Goal: Information Seeking & Learning: Learn about a topic

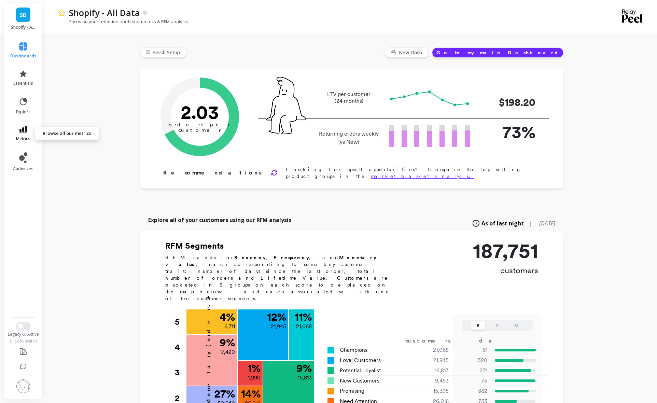
click at [30, 131] on link "metrics" at bounding box center [23, 134] width 26 height 16
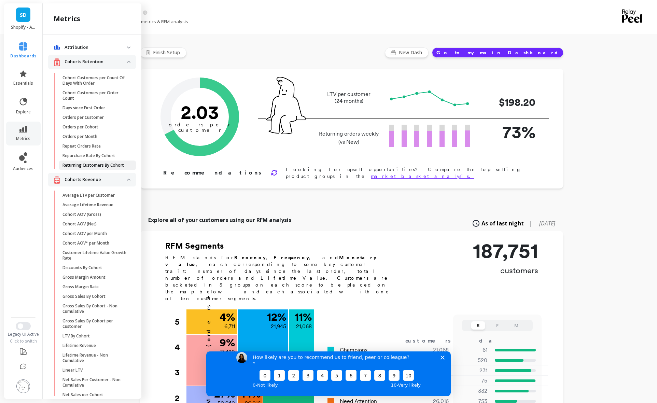
click at [88, 168] on p "Returning Customers By Cohort" at bounding box center [94, 165] width 62 height 5
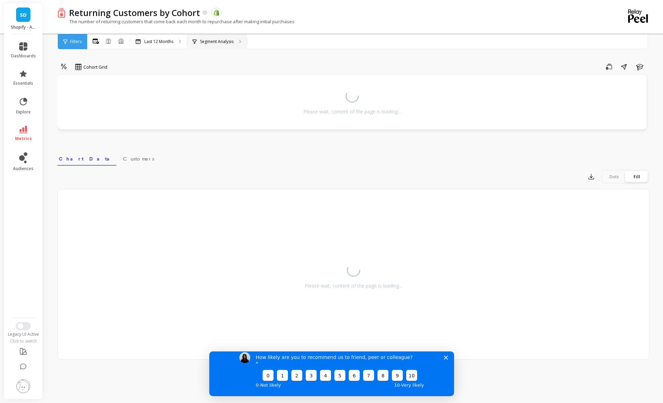
click at [213, 43] on p "Segment Analysis" at bounding box center [216, 41] width 33 height 5
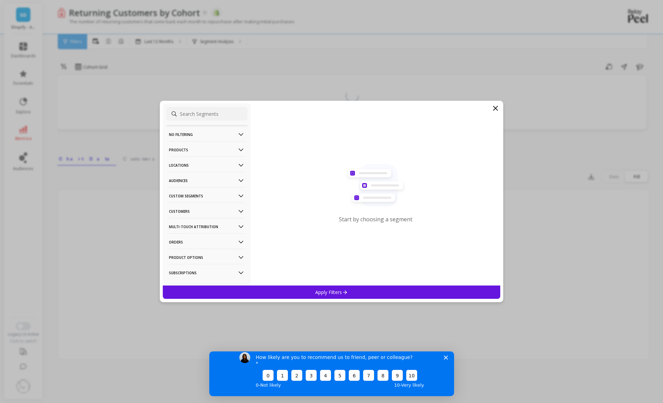
click at [238, 195] on icon at bounding box center [240, 196] width 5 height 3
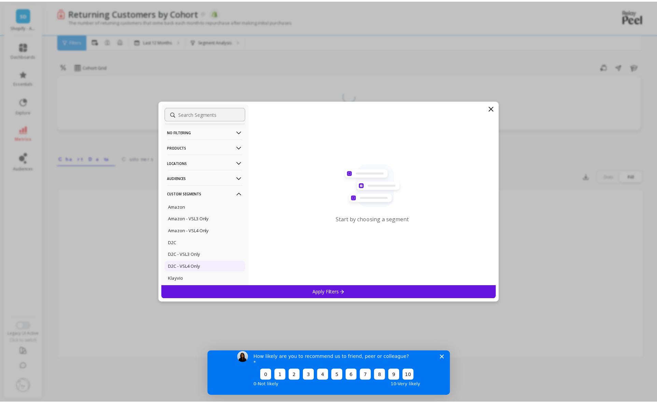
scroll to position [8, 0]
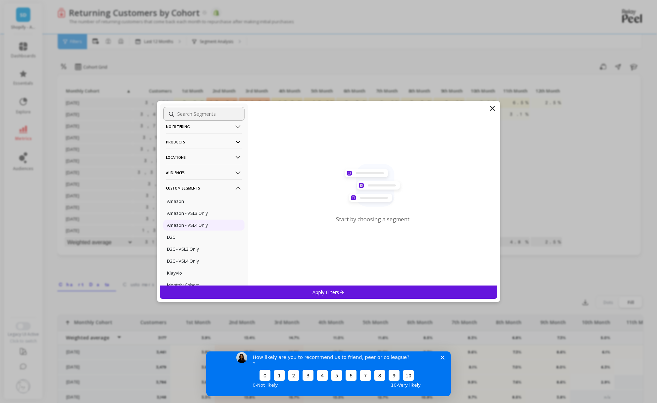
click at [196, 224] on p "Amazon - VSL4 Only" at bounding box center [187, 225] width 41 height 6
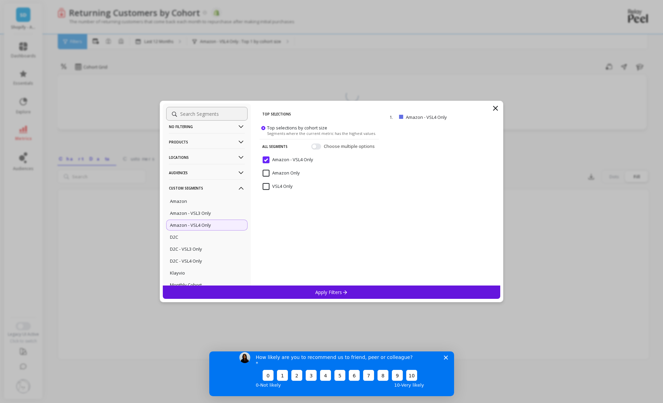
click at [319, 291] on p "Apply Filters" at bounding box center [331, 292] width 32 height 6
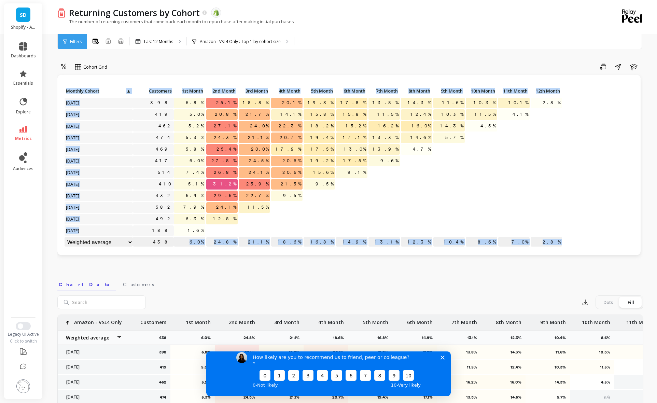
scroll to position [0, 0]
drag, startPoint x: 192, startPoint y: 242, endPoint x: 563, endPoint y: 247, distance: 371.1
click at [563, 247] on div "Click to create an audience 398 6.8% 25.1% 18.8% 20.1% 19.3% 17.8% 13.8% 14.3% …" at bounding box center [349, 167] width 570 height 162
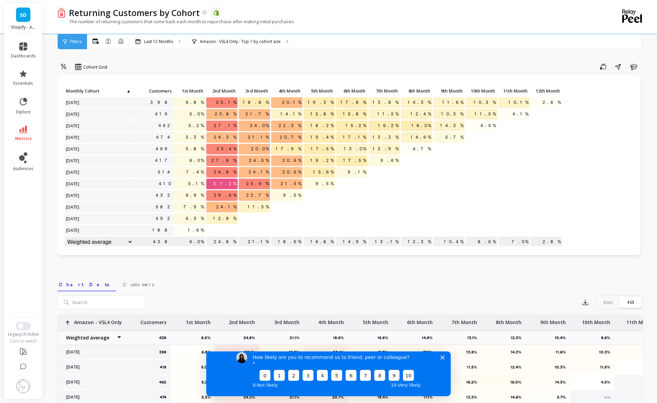
drag, startPoint x: 303, startPoint y: 251, endPoint x: 281, endPoint y: 251, distance: 22.6
click at [303, 251] on div "Click to create an audience 398 6.8% 25.1% 18.8% 20.1% 19.3% 17.8% 13.8% 14.3% …" at bounding box center [349, 165] width 584 height 180
click at [463, 31] on div "The number of returning customers that come back each month to repurchase after…" at bounding box center [322, 24] width 530 height 13
click at [587, 300] on icon "button" at bounding box center [585, 302] width 7 height 7
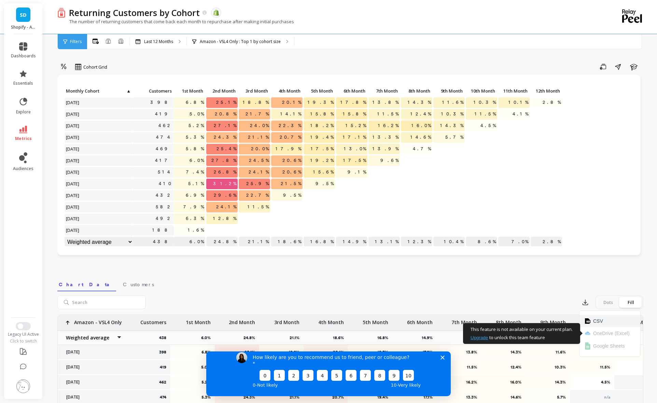
click at [601, 321] on span "CSV" at bounding box center [599, 321] width 10 height 7
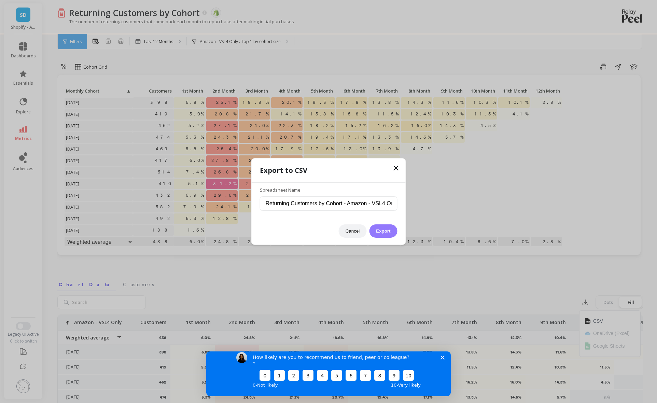
click at [390, 232] on button "Export" at bounding box center [383, 230] width 28 height 13
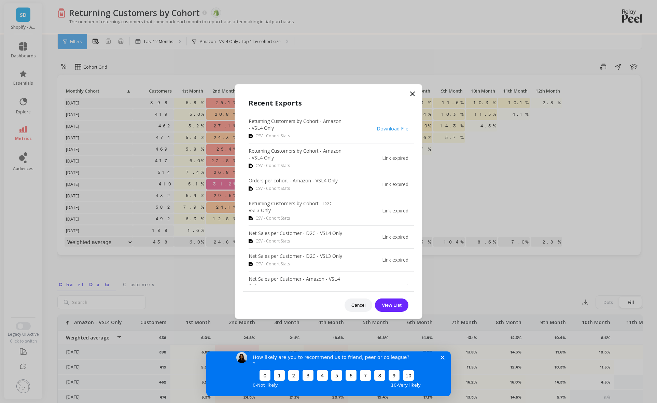
click at [415, 93] on icon at bounding box center [413, 94] width 8 height 8
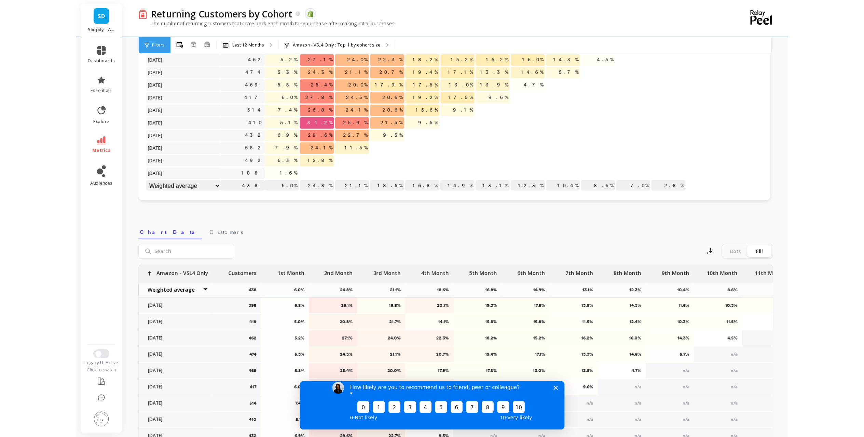
scroll to position [0, 0]
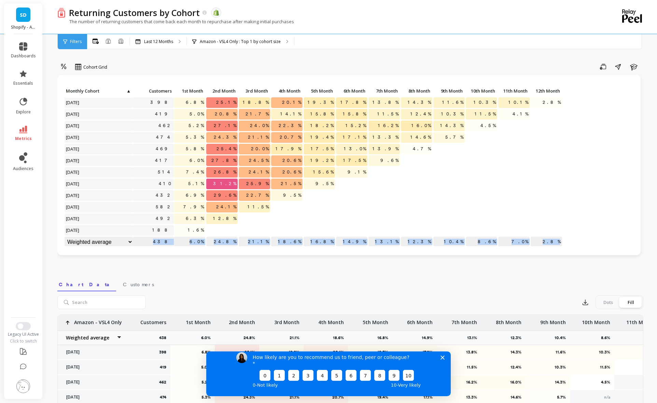
drag, startPoint x: 163, startPoint y: 243, endPoint x: 561, endPoint y: 245, distance: 397.4
click at [561, 245] on div "Click to create an audience 398 6.8% 25.1% 18.8% 20.1% 19.3% 17.8% 13.8% 14.3% …" at bounding box center [313, 167] width 499 height 163
copy div "438 6.0% 24.8% 21.1% 18.6% 16.8% 14.9% 13.1% 12.3% 10.4% 8.6% 7.0% 2.8%"
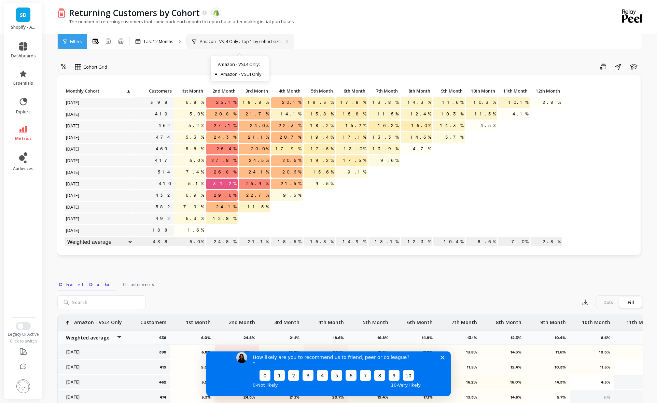
click at [261, 40] on p "Amazon - VSL4 Only : Top 1 by cohort size" at bounding box center [240, 41] width 81 height 5
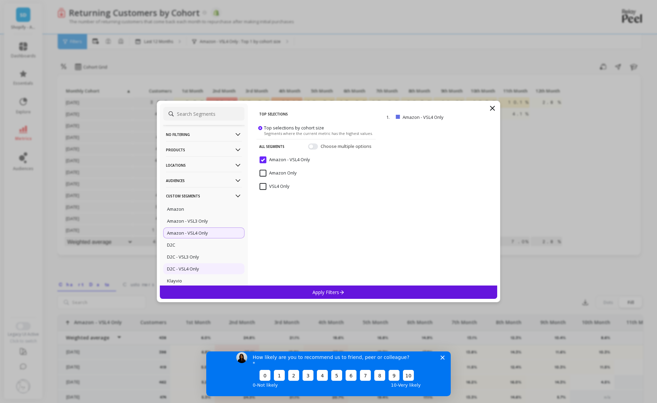
click at [200, 267] on div "D2C - VSL4 Only" at bounding box center [203, 268] width 81 height 11
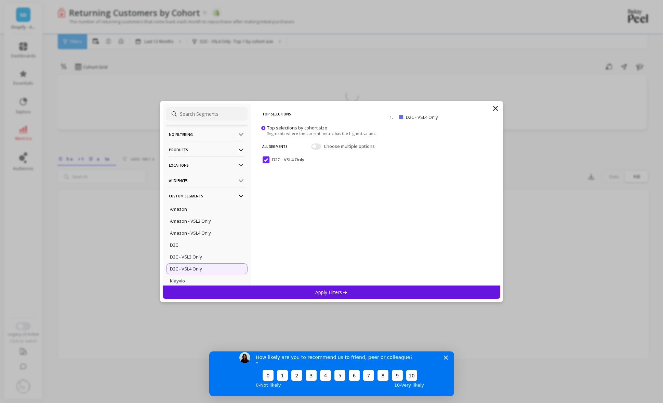
click at [321, 291] on p "Apply Filters" at bounding box center [331, 292] width 32 height 6
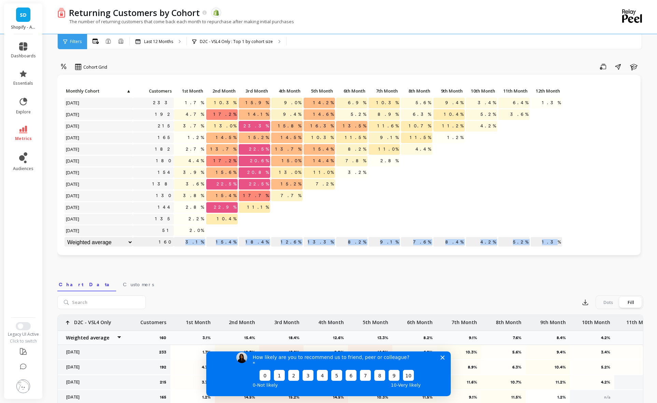
drag, startPoint x: 558, startPoint y: 243, endPoint x: 192, endPoint y: 241, distance: 365.3
click at [192, 241] on div "Click to create an audience 233 1.7% 10.3% 15.9% 9.0% 14.2% 6.9% 10.3% 5.6% 9.4…" at bounding box center [313, 167] width 499 height 163
click at [399, 197] on div at bounding box center [384, 196] width 31 height 11
drag, startPoint x: 559, startPoint y: 241, endPoint x: 187, endPoint y: 242, distance: 371.4
click at [187, 242] on div "Click to create an audience 233 1.7% 10.3% 15.9% 9.0% 14.2% 6.9% 10.3% 5.6% 9.4…" at bounding box center [313, 167] width 499 height 163
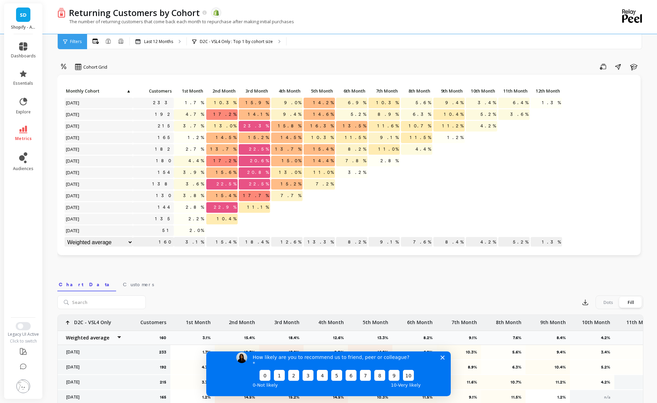
click at [416, 148] on p "4.4%" at bounding box center [416, 149] width 31 height 10
click at [422, 187] on div at bounding box center [416, 184] width 31 height 11
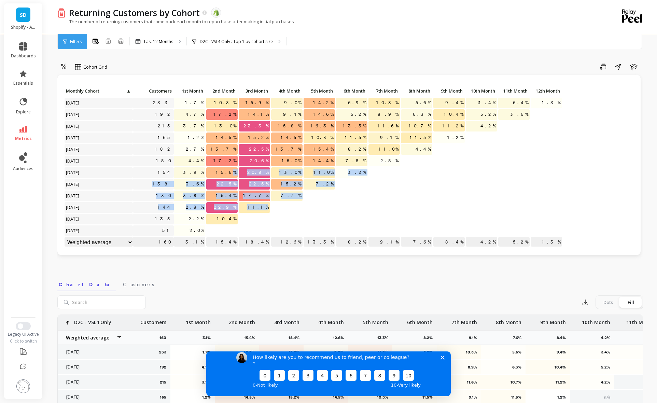
drag, startPoint x: 233, startPoint y: 174, endPoint x: 384, endPoint y: 205, distance: 154.2
click at [384, 205] on div "Click to create an audience 233 1.7% 10.3% 15.9% 9.0% 14.2% 6.9% 10.3% 5.6% 9.4…" at bounding box center [313, 167] width 499 height 163
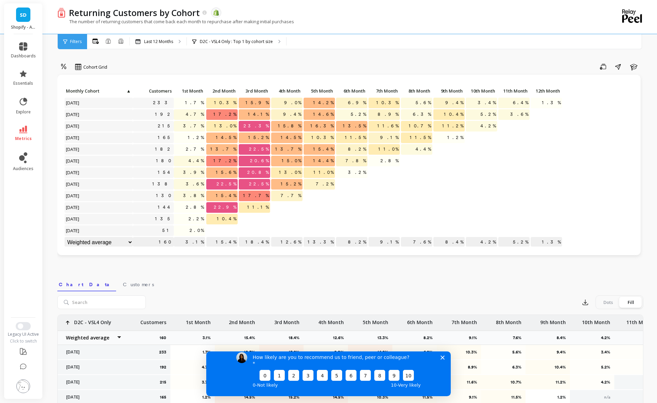
click at [394, 209] on div at bounding box center [384, 207] width 31 height 11
